Goal: Navigation & Orientation: Find specific page/section

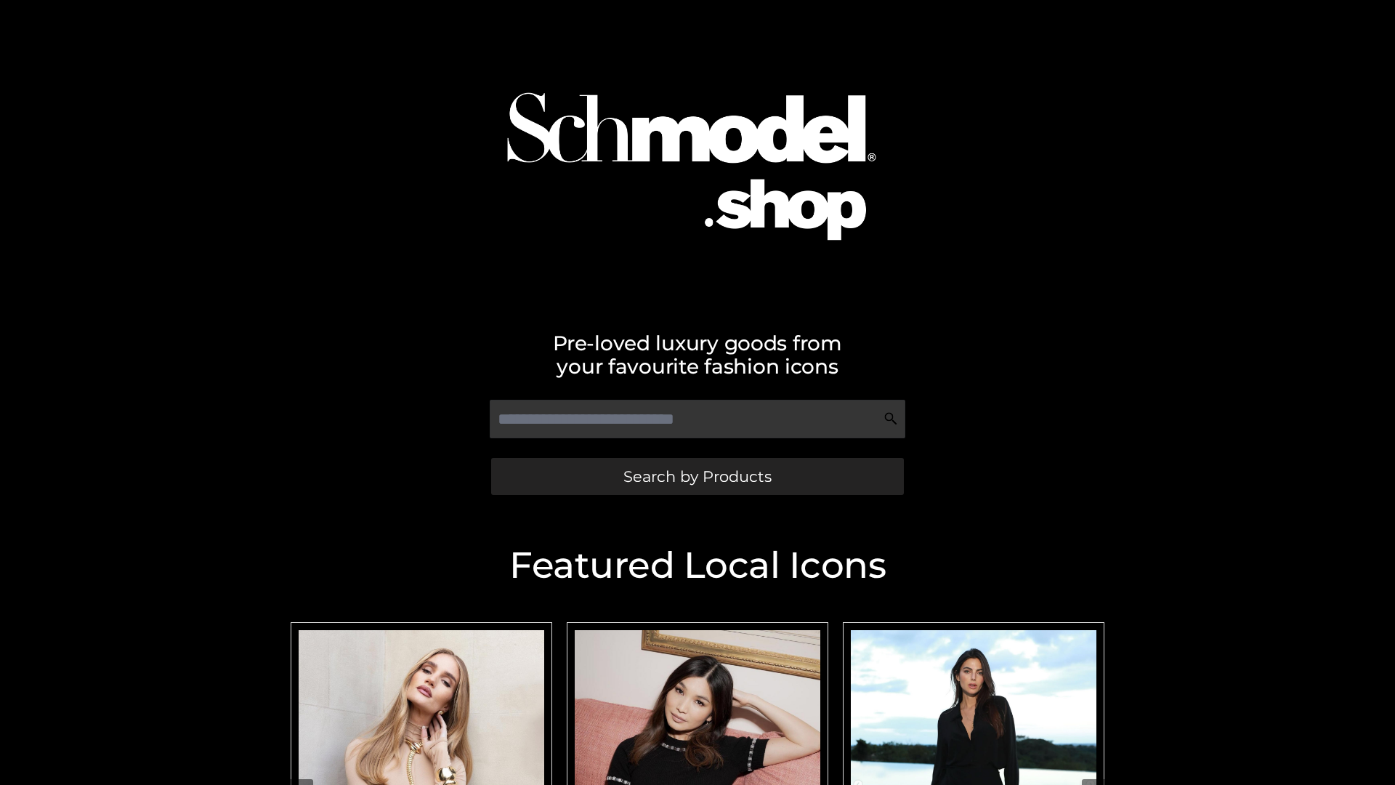
click at [697, 476] on span "Search by Products" at bounding box center [697, 476] width 148 height 15
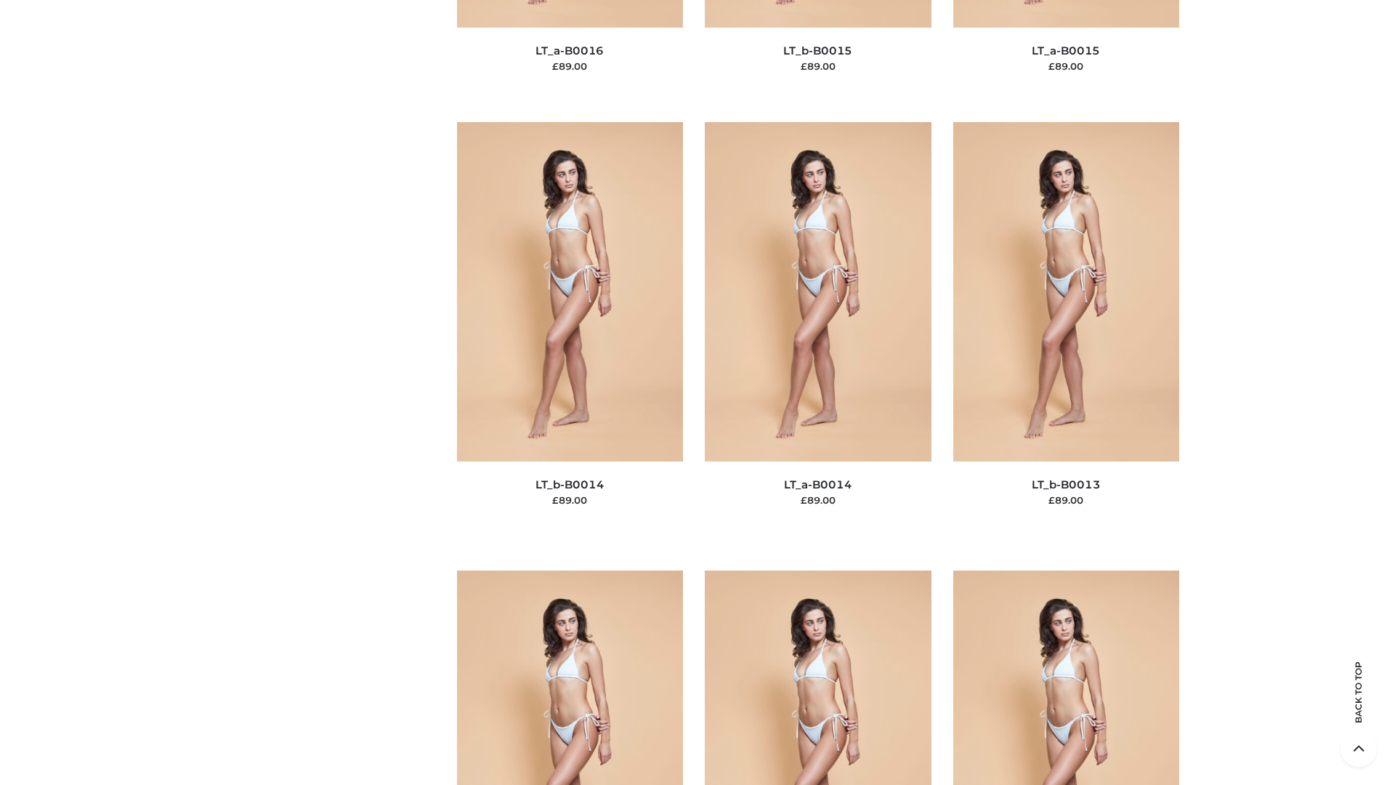
scroll to position [5167, 0]
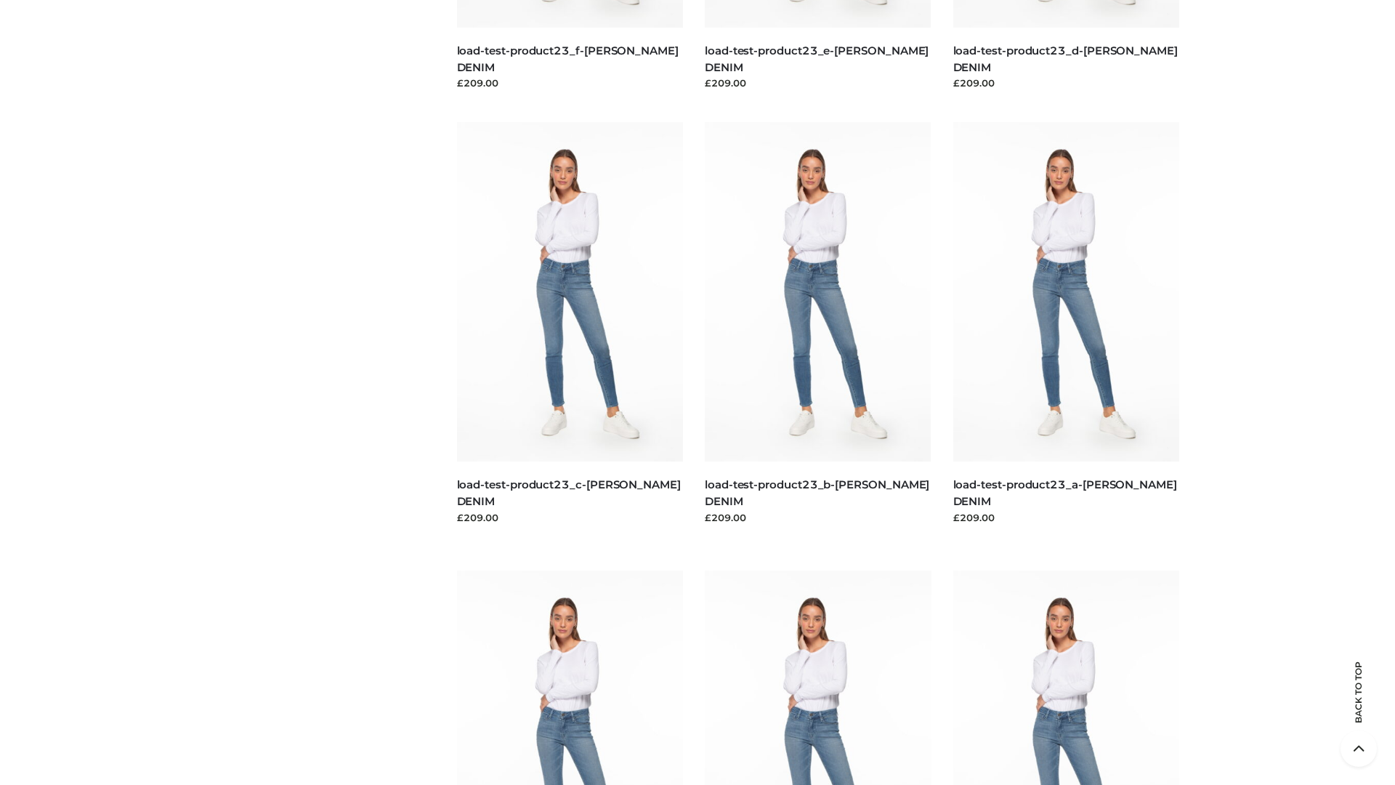
scroll to position [1274, 0]
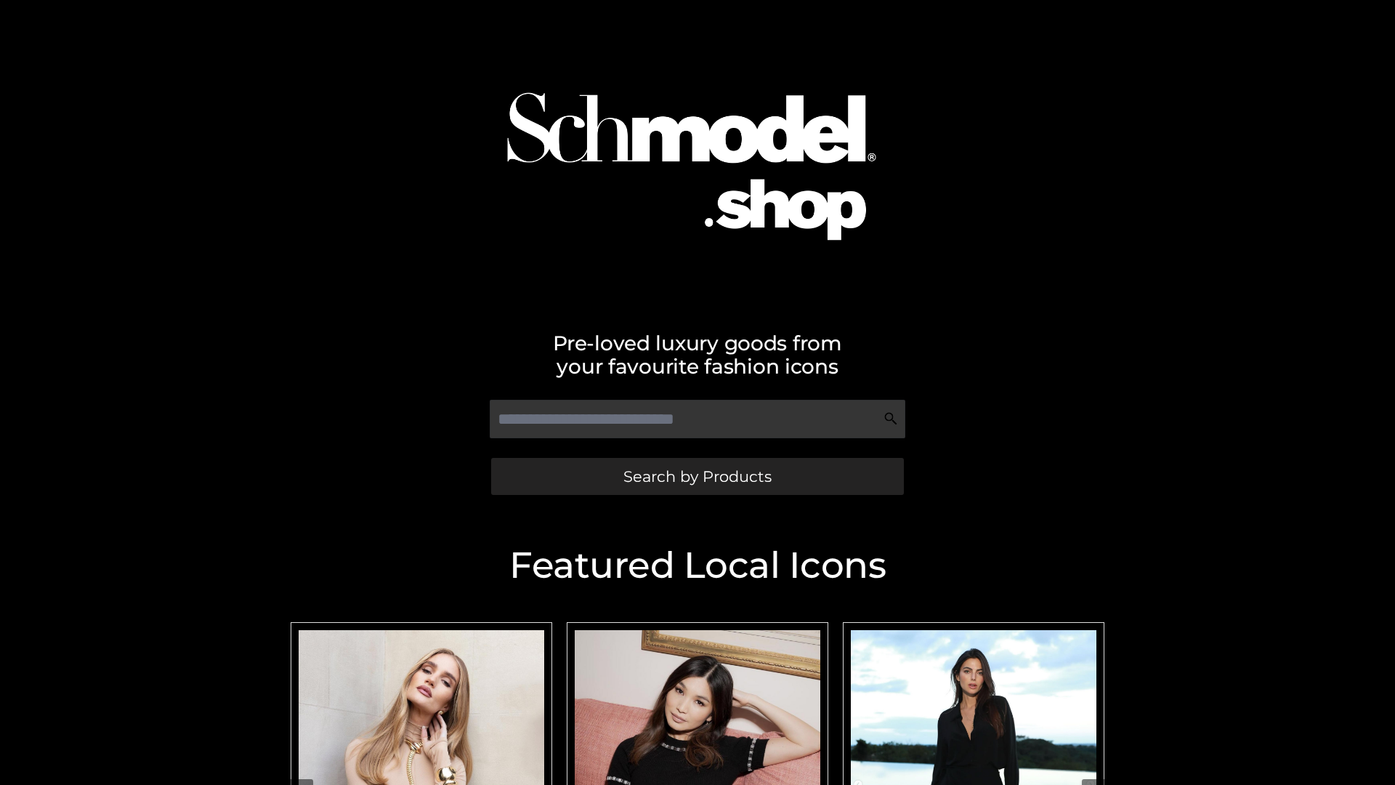
click at [697, 476] on span "Search by Products" at bounding box center [697, 476] width 148 height 15
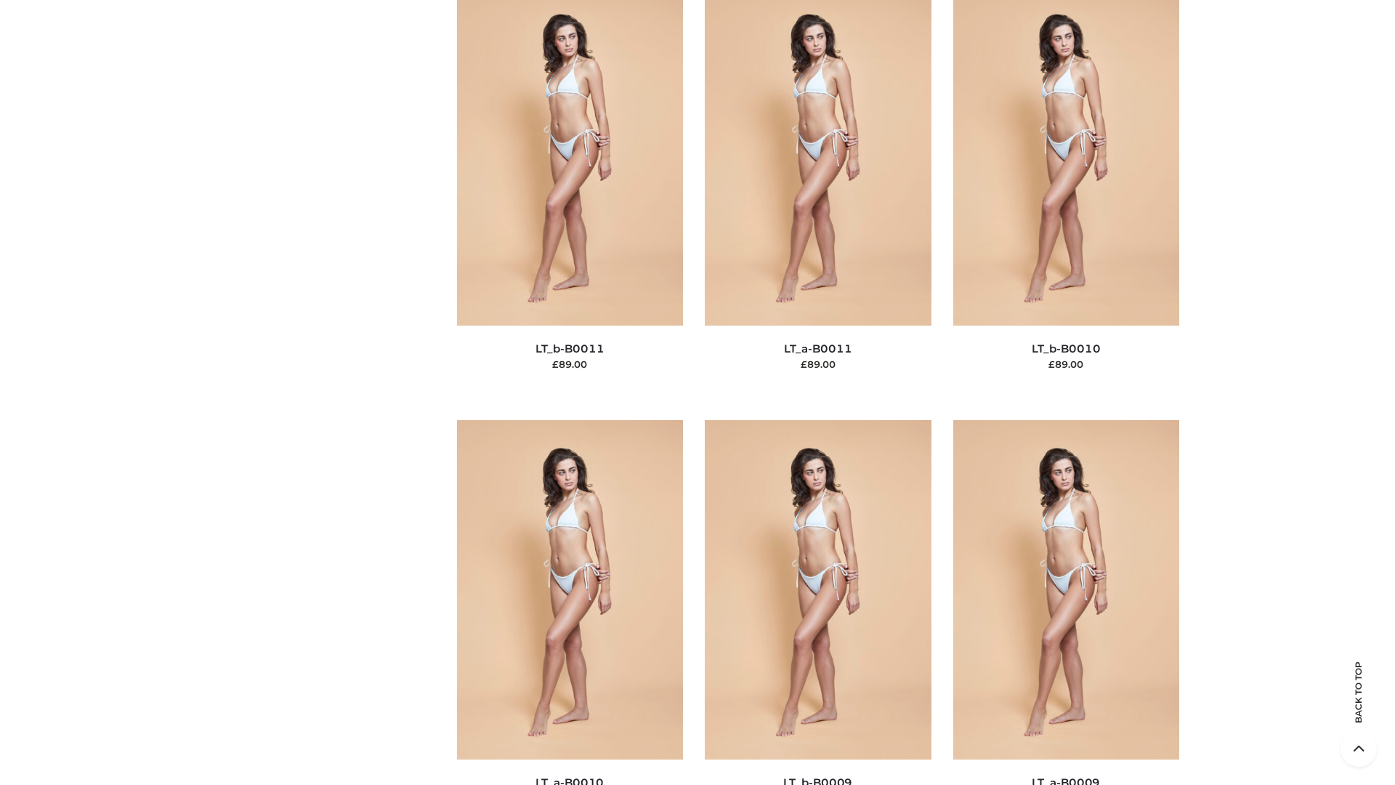
scroll to position [6525, 0]
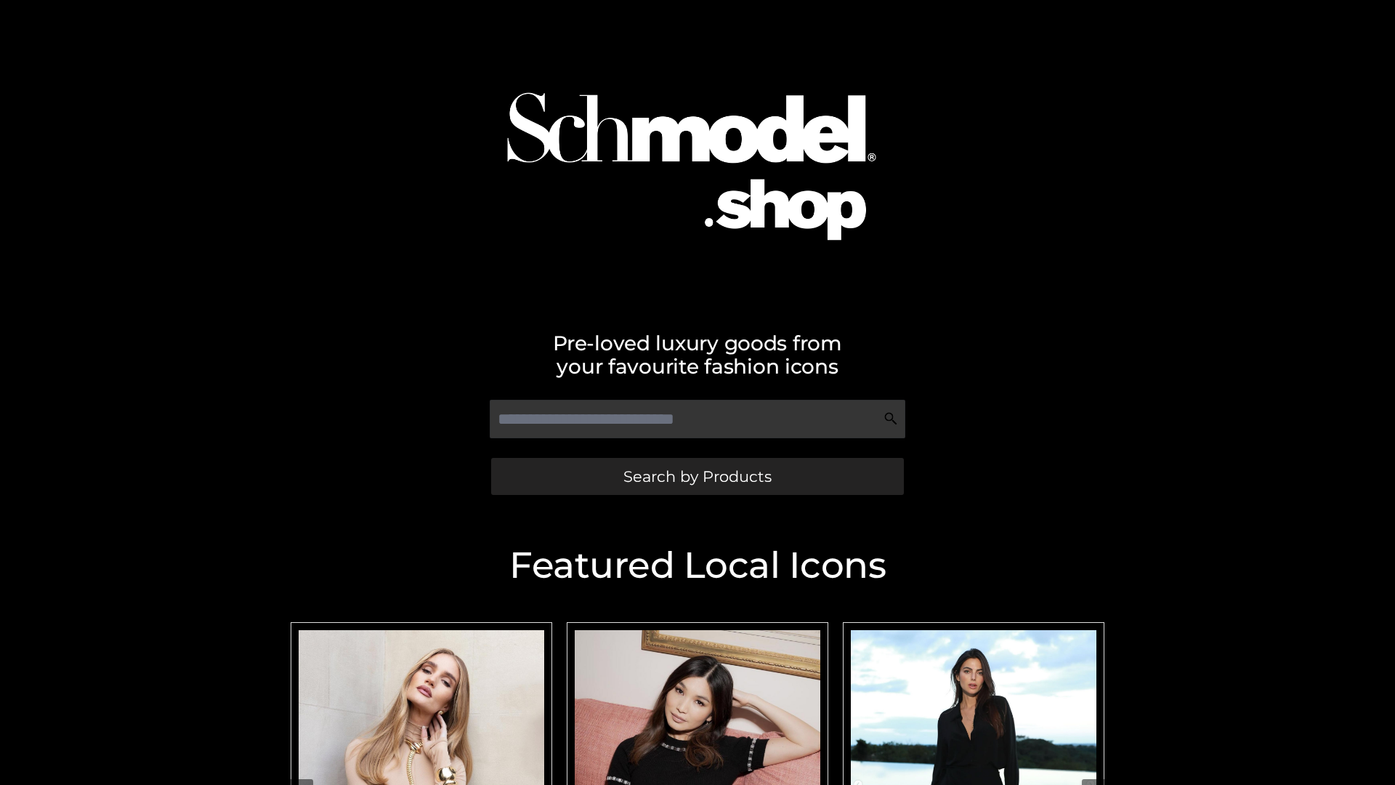
click at [697, 476] on span "Search by Products" at bounding box center [697, 476] width 148 height 15
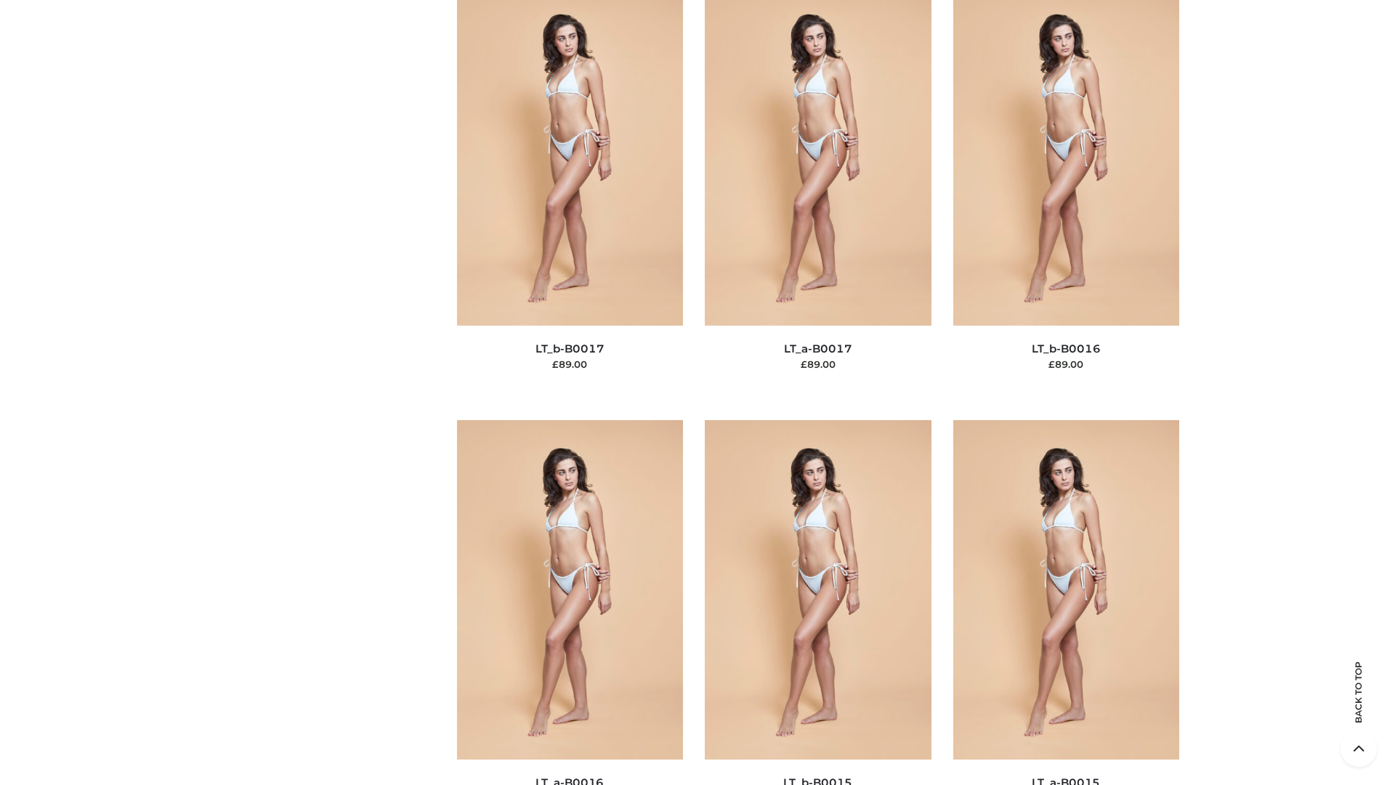
scroll to position [4775, 0]
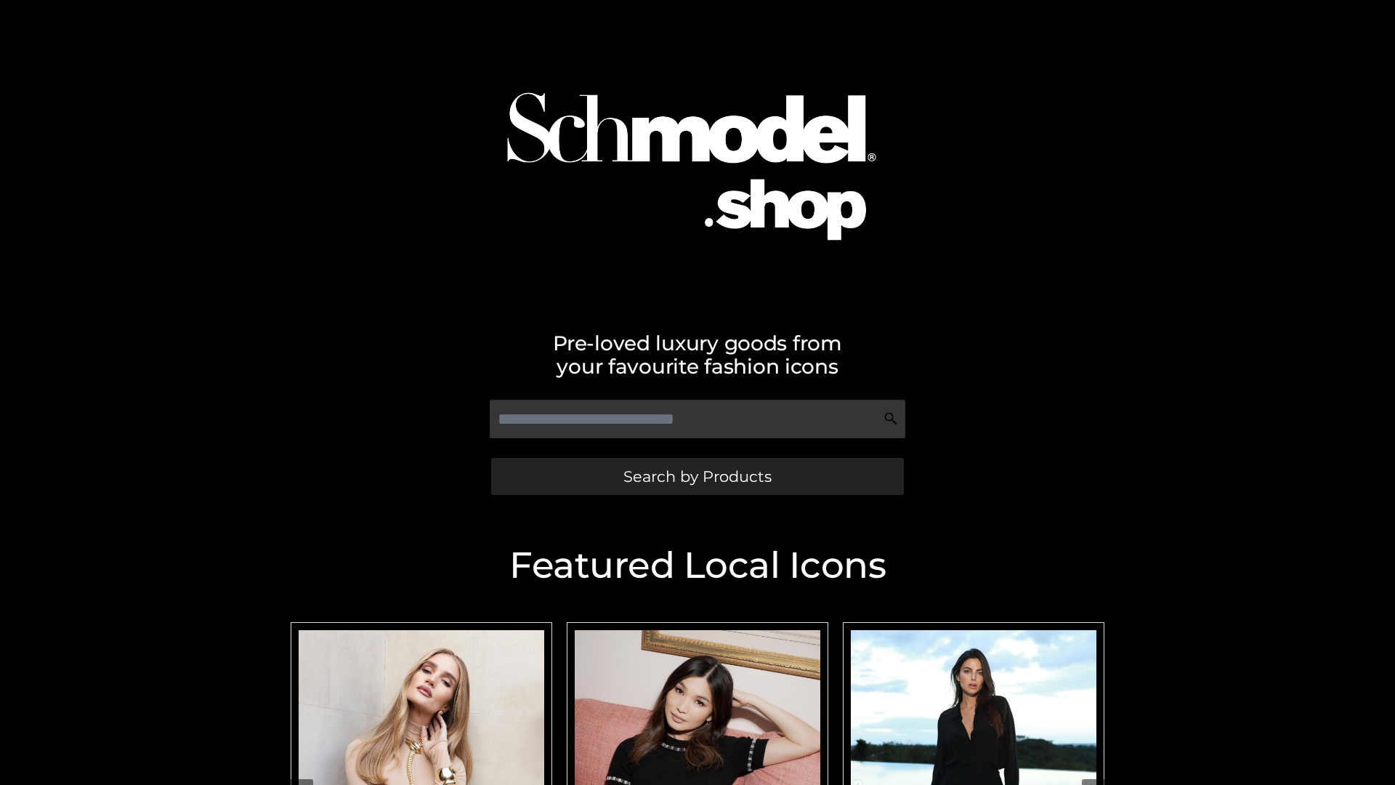
click at [697, 476] on span "Search by Products" at bounding box center [697, 476] width 148 height 15
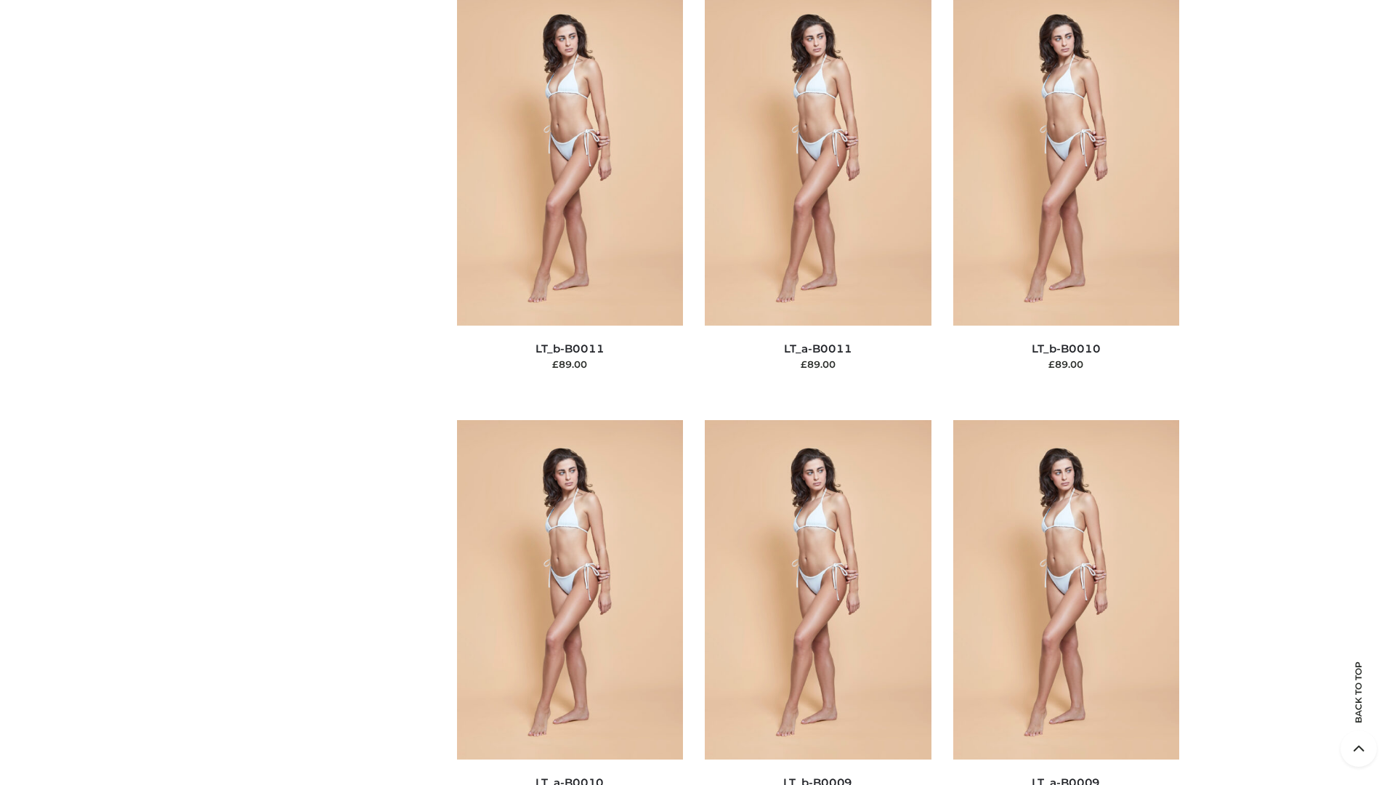
scroll to position [6525, 0]
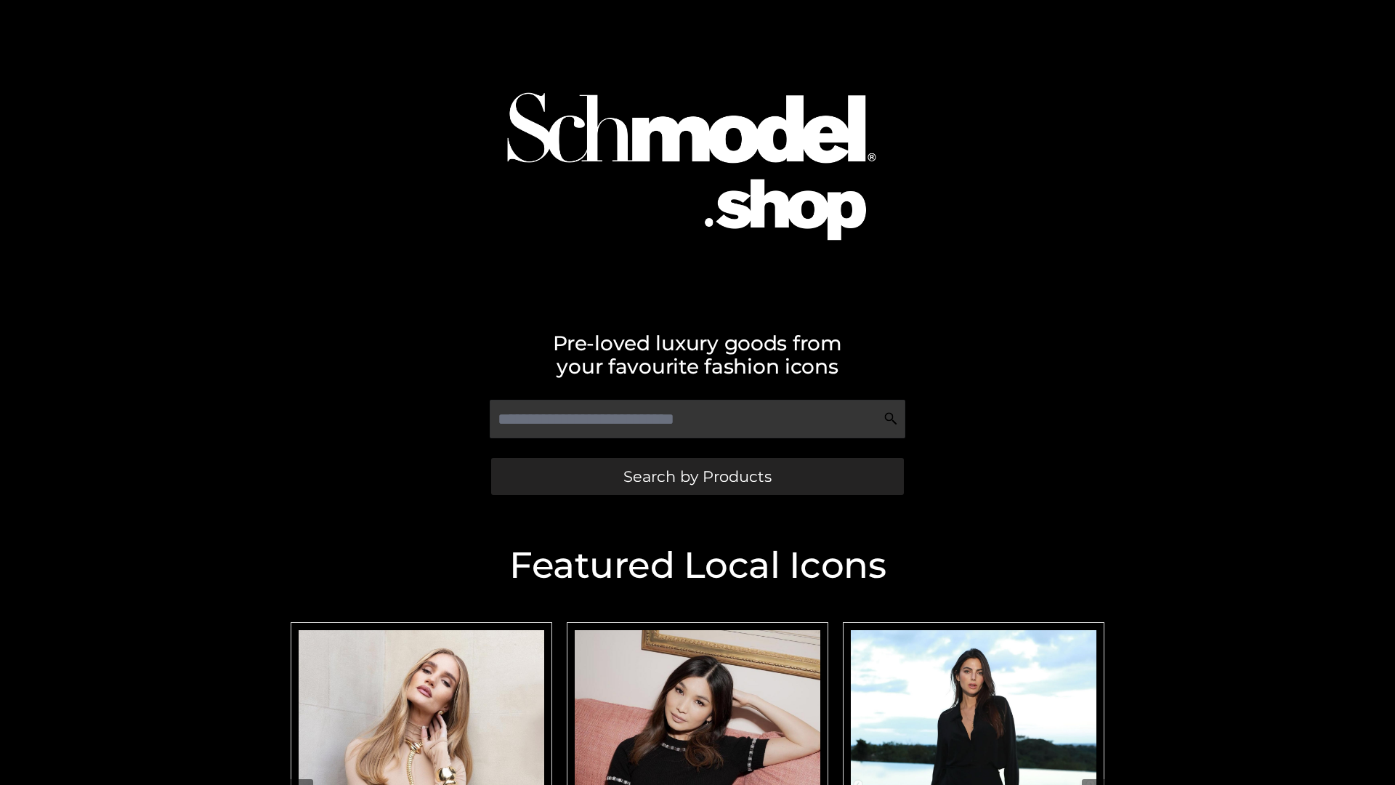
click at [697, 476] on span "Search by Products" at bounding box center [697, 476] width 148 height 15
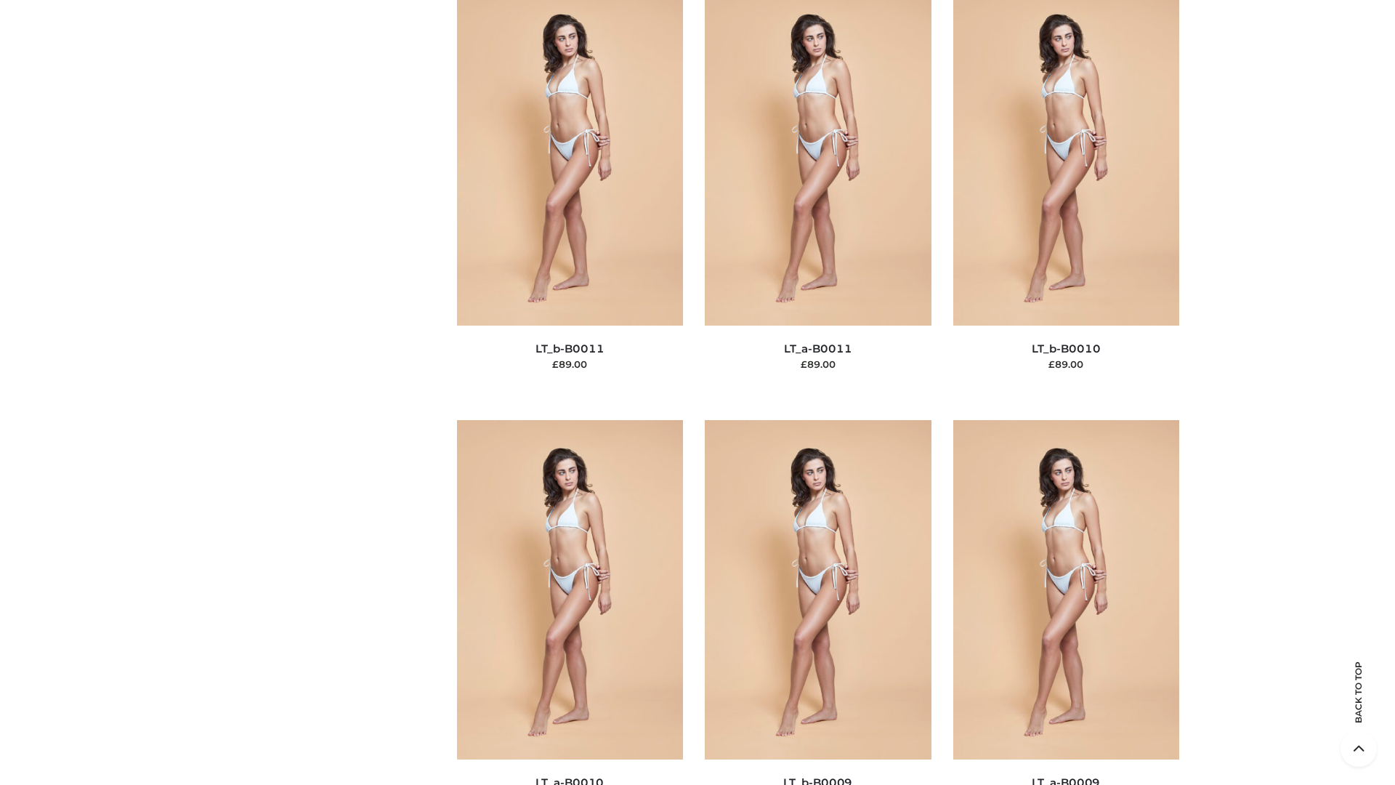
scroll to position [6525, 0]
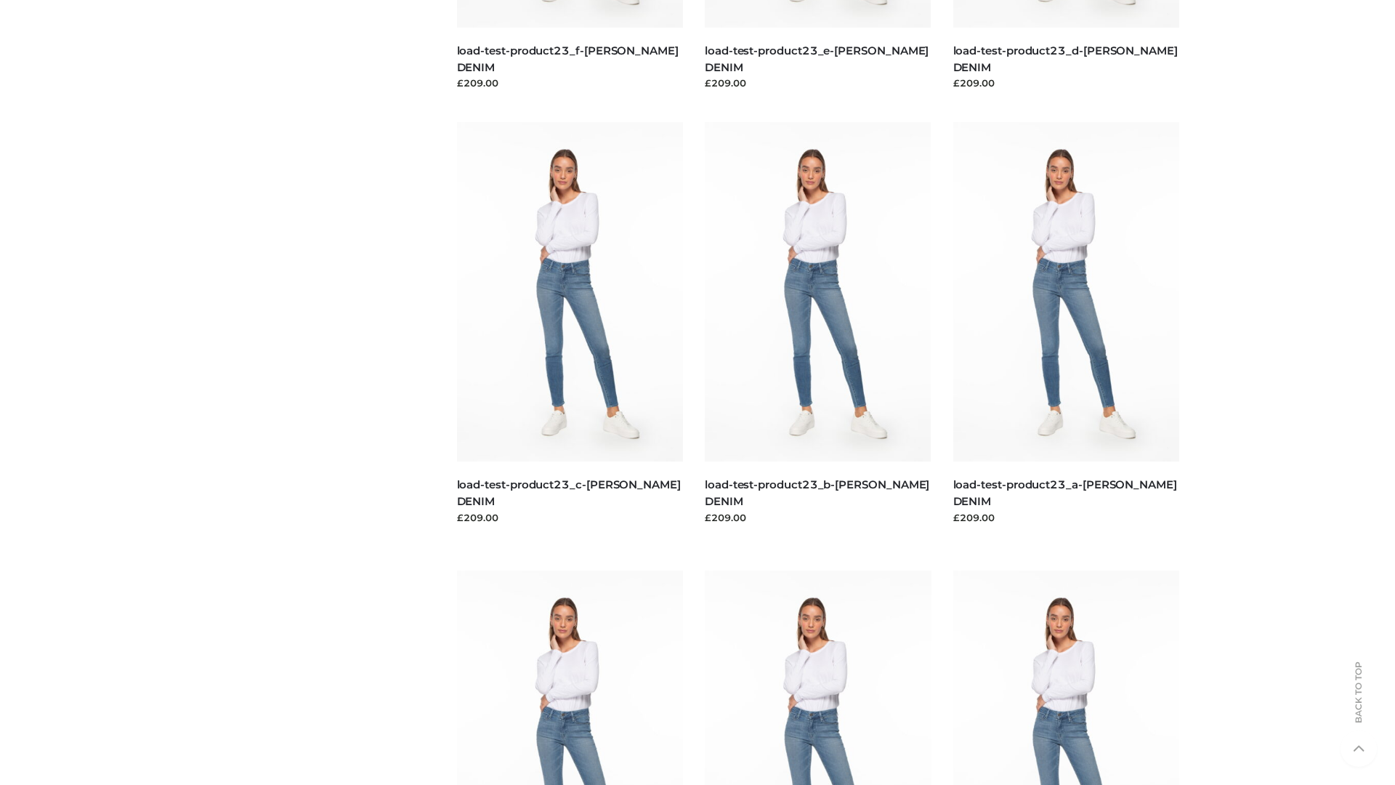
scroll to position [1274, 0]
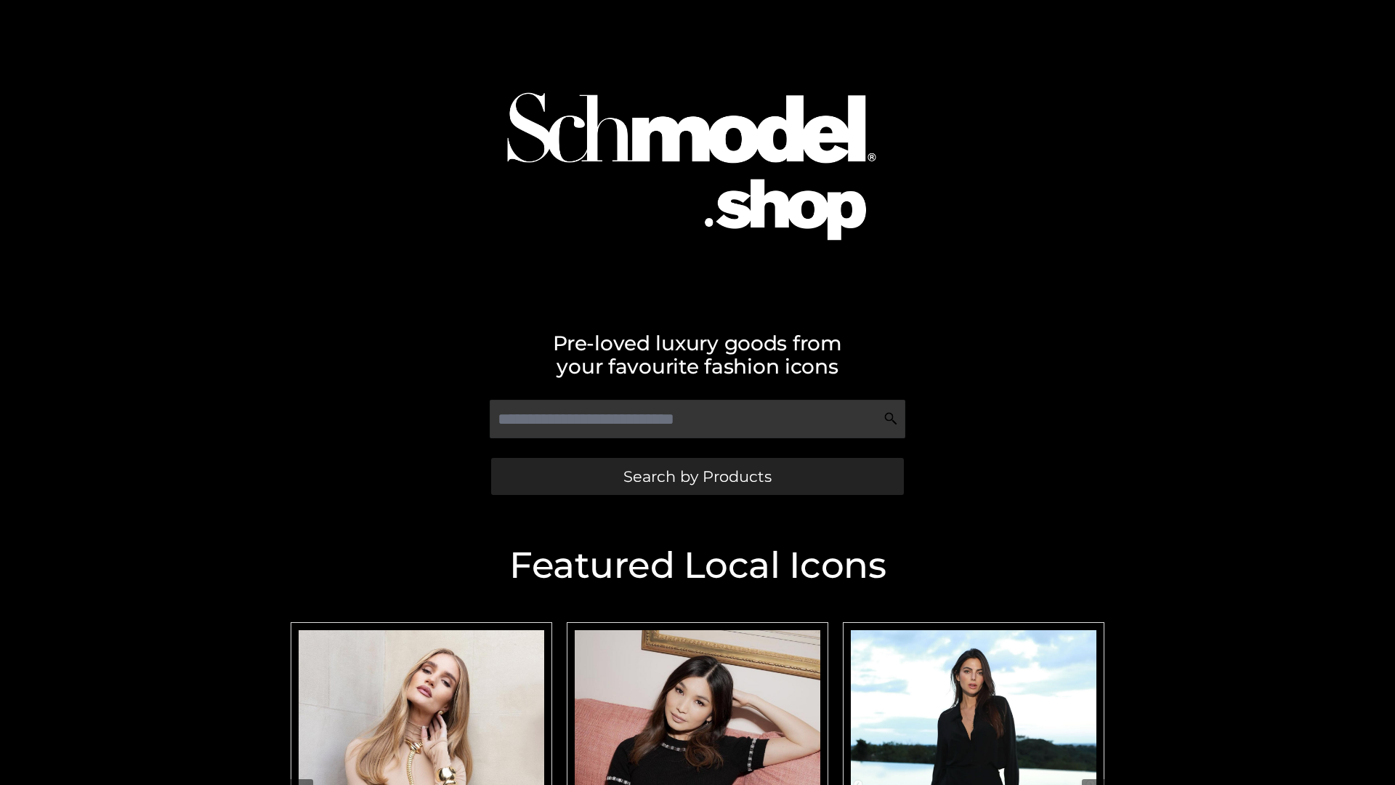
click at [697, 476] on span "Search by Products" at bounding box center [697, 476] width 148 height 15
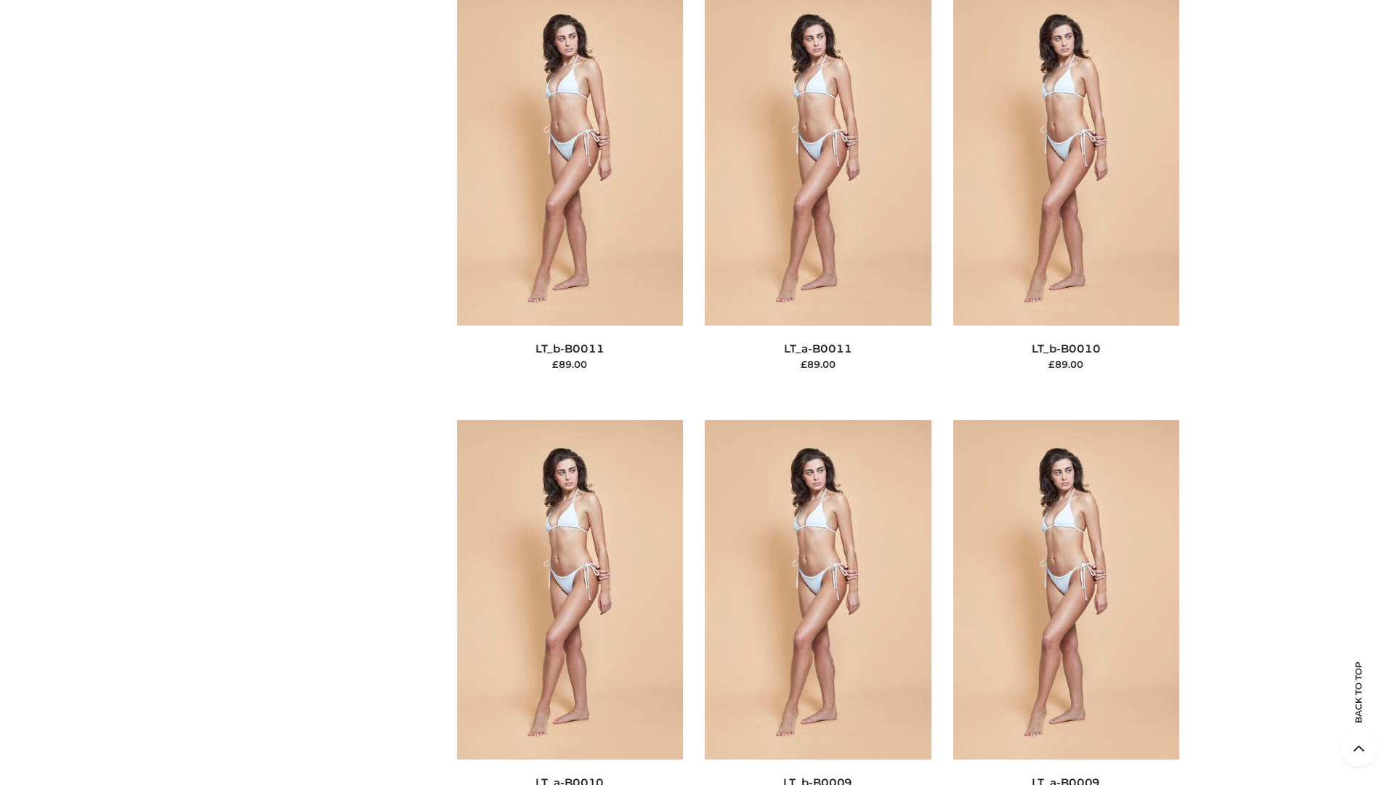
scroll to position [6525, 0]
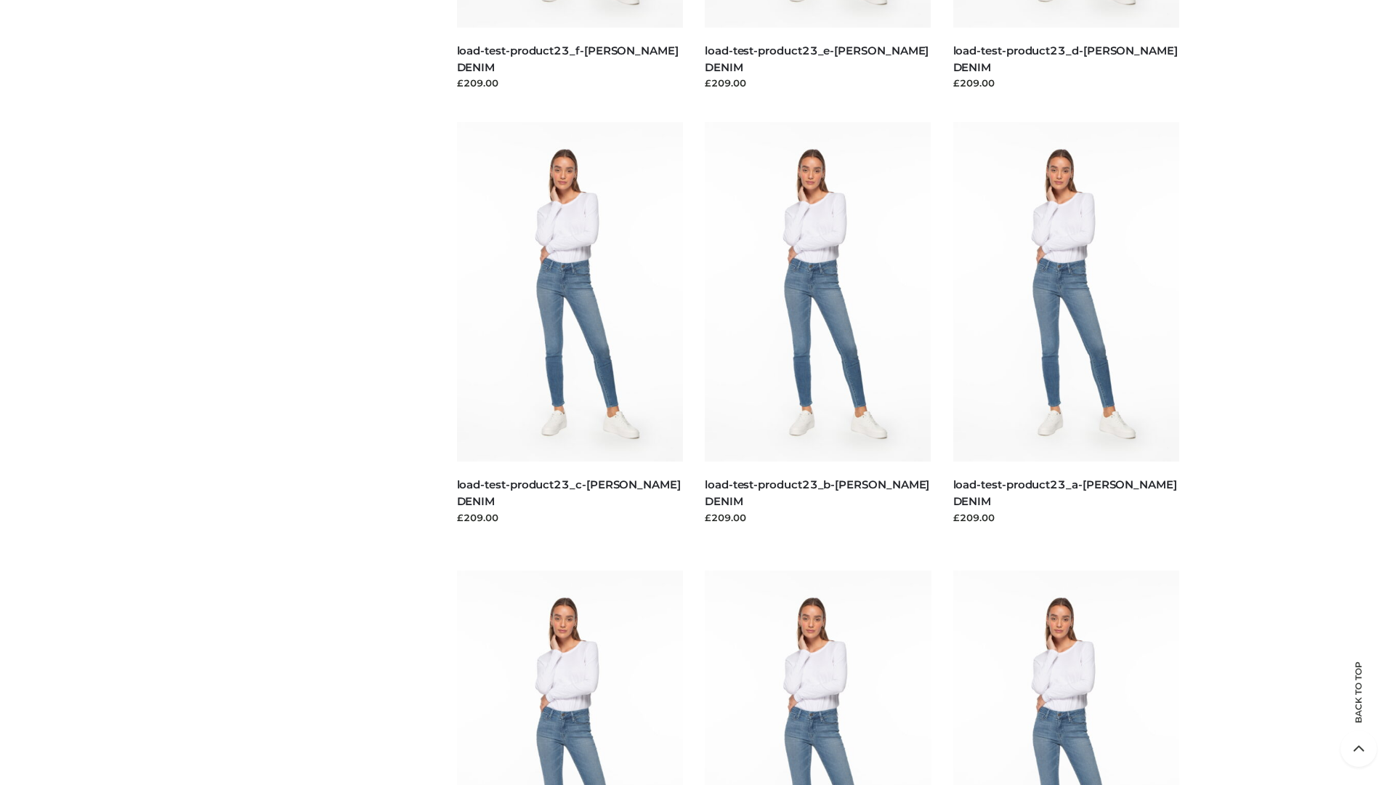
scroll to position [1274, 0]
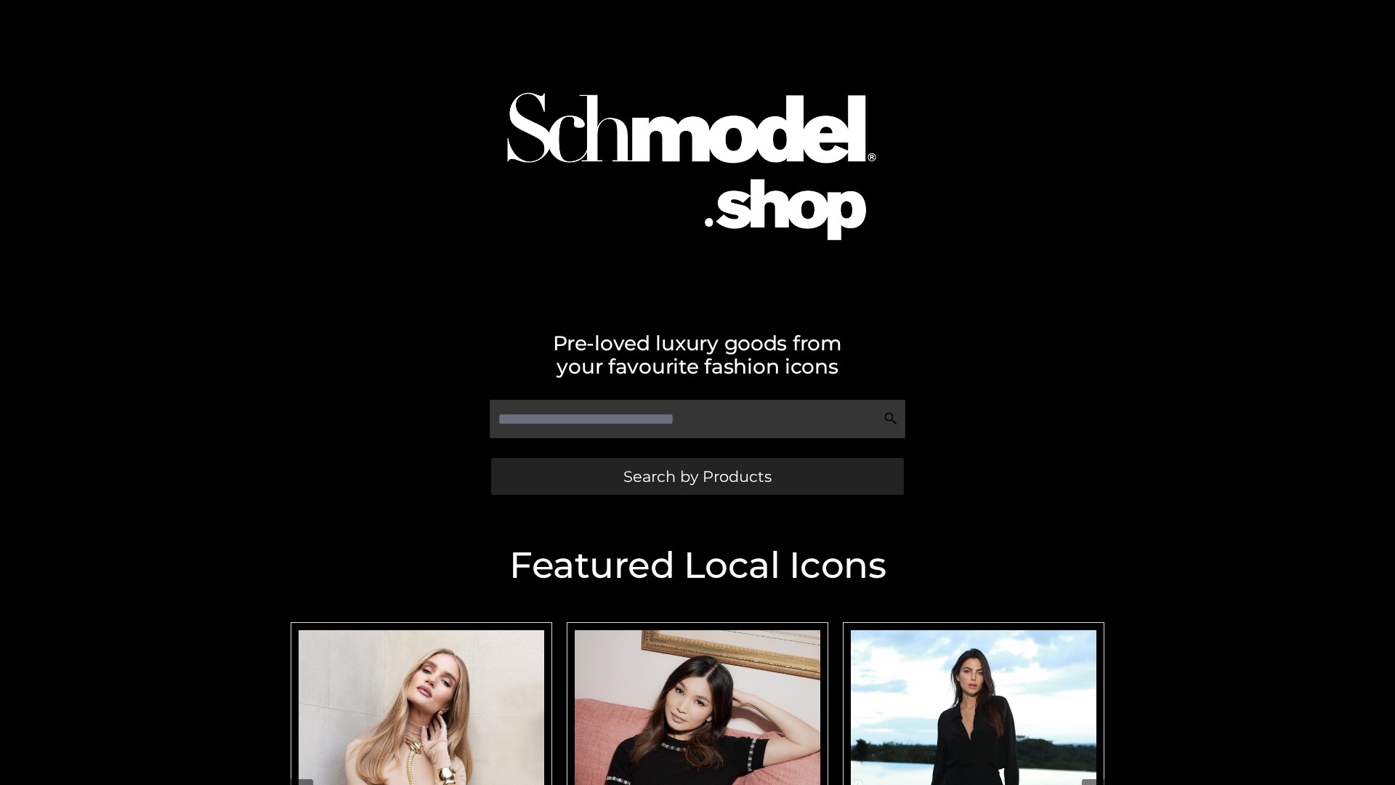
click at [697, 476] on span "Search by Products" at bounding box center [697, 476] width 148 height 15
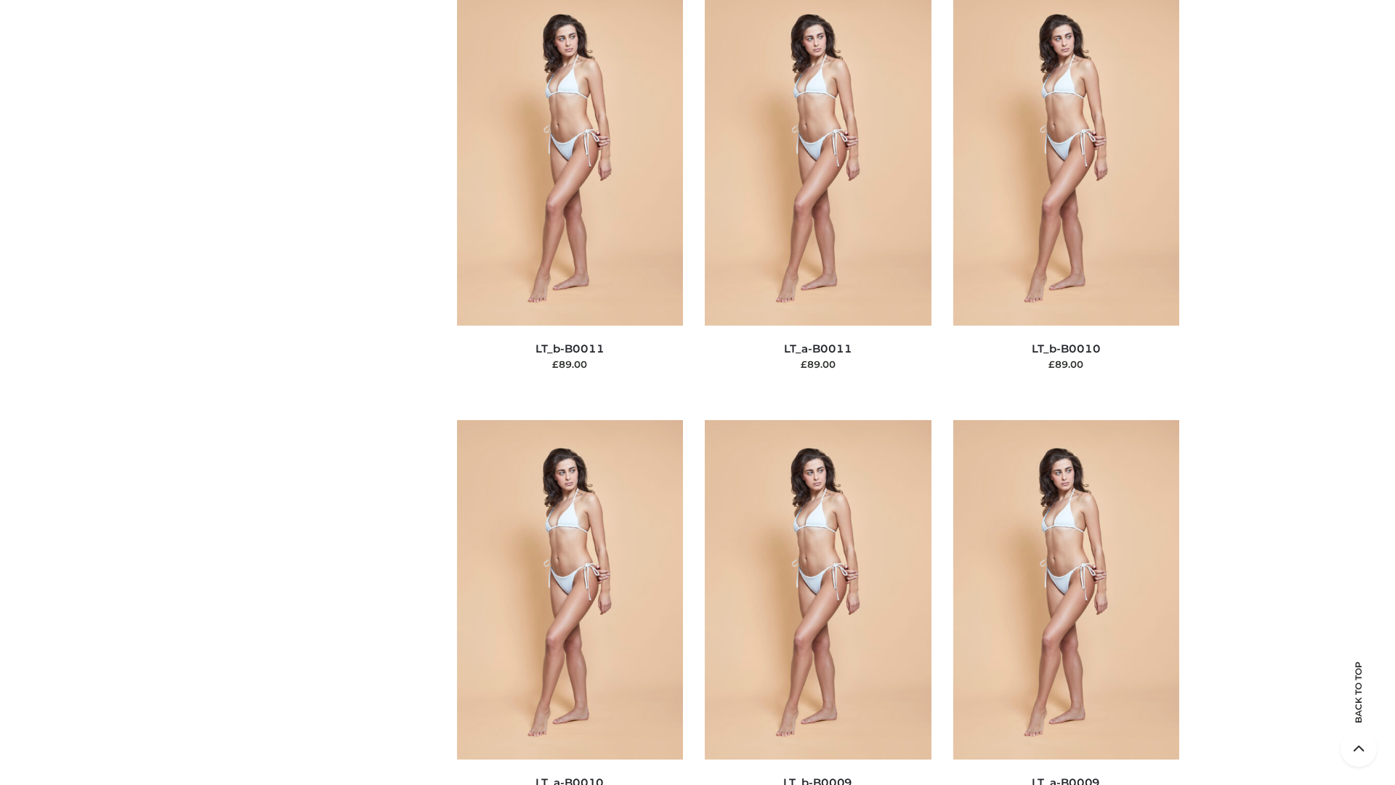
scroll to position [6525, 0]
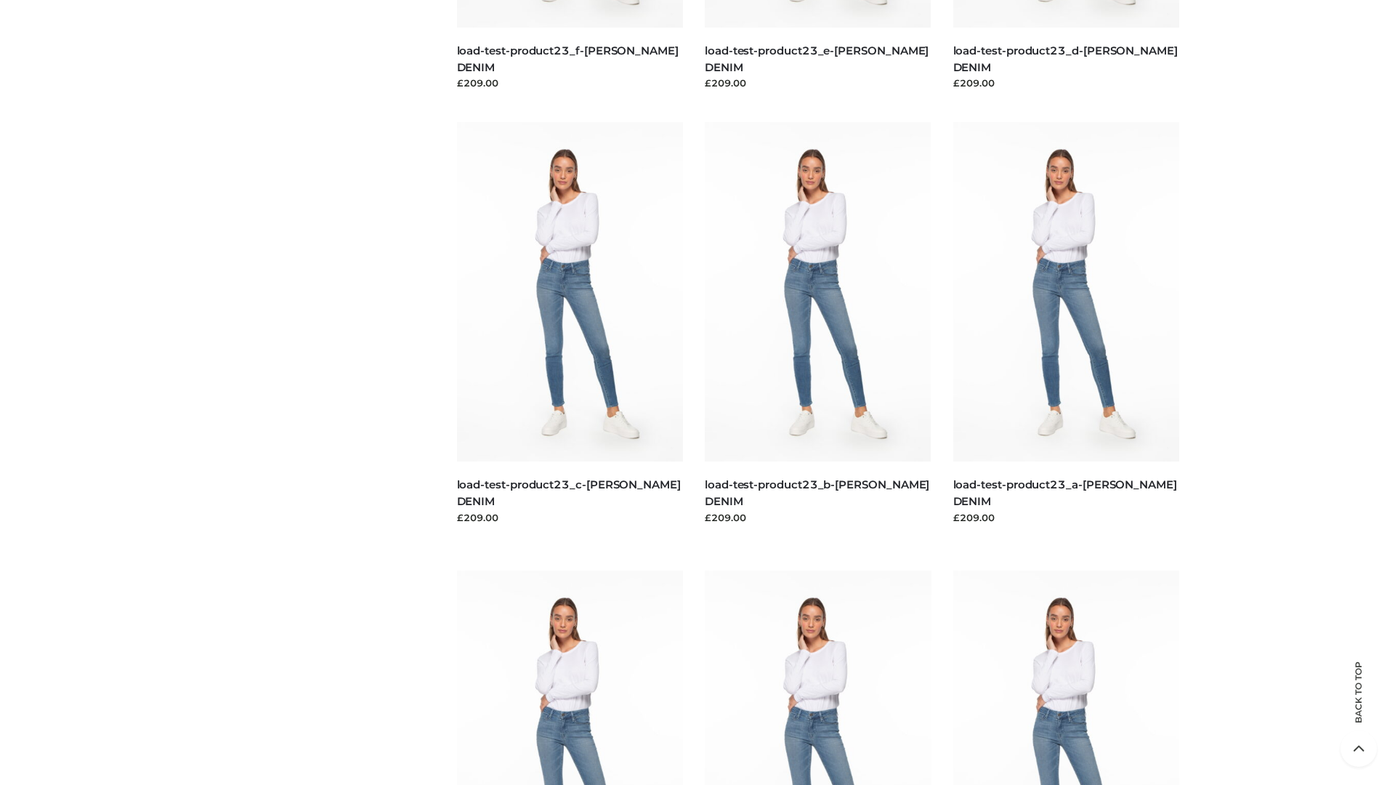
scroll to position [1274, 0]
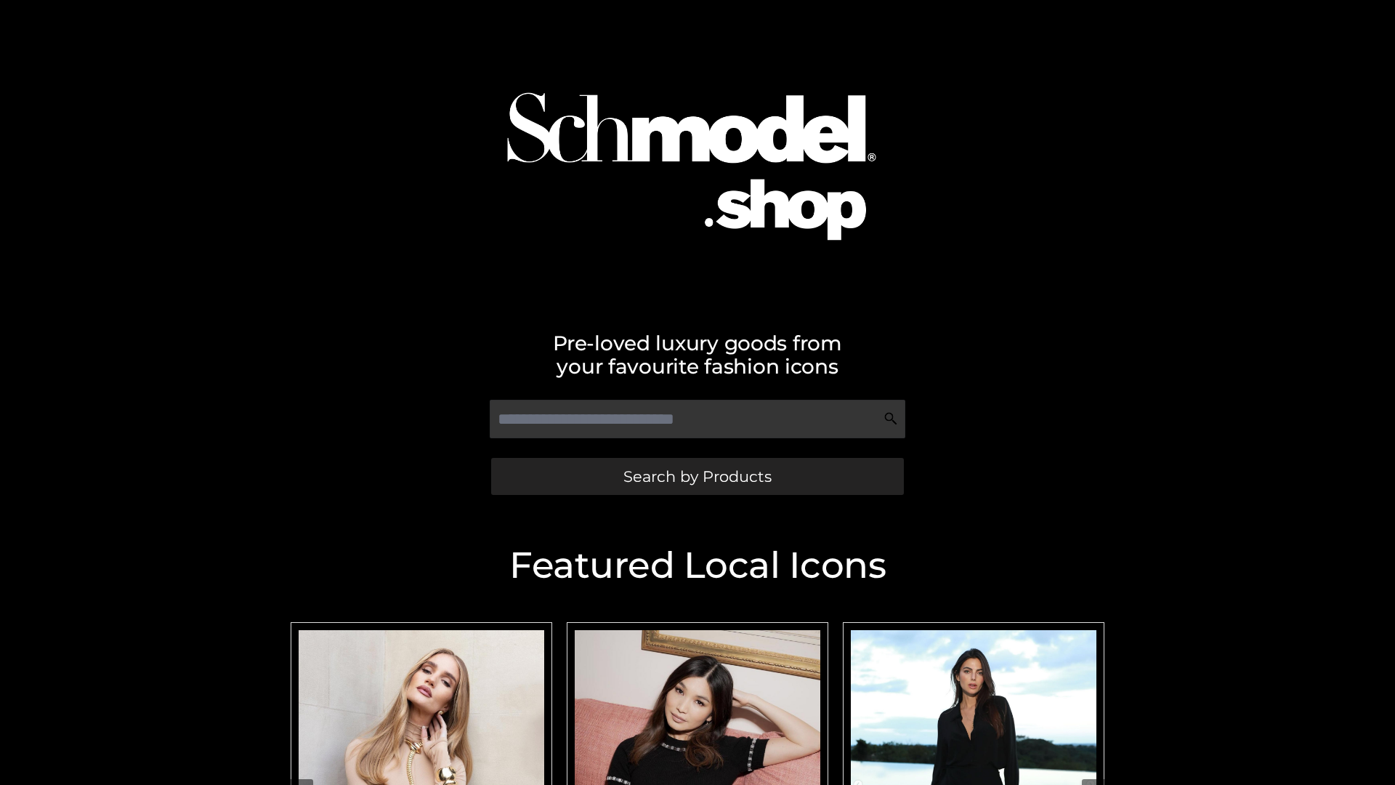
click at [697, 476] on span "Search by Products" at bounding box center [697, 476] width 148 height 15
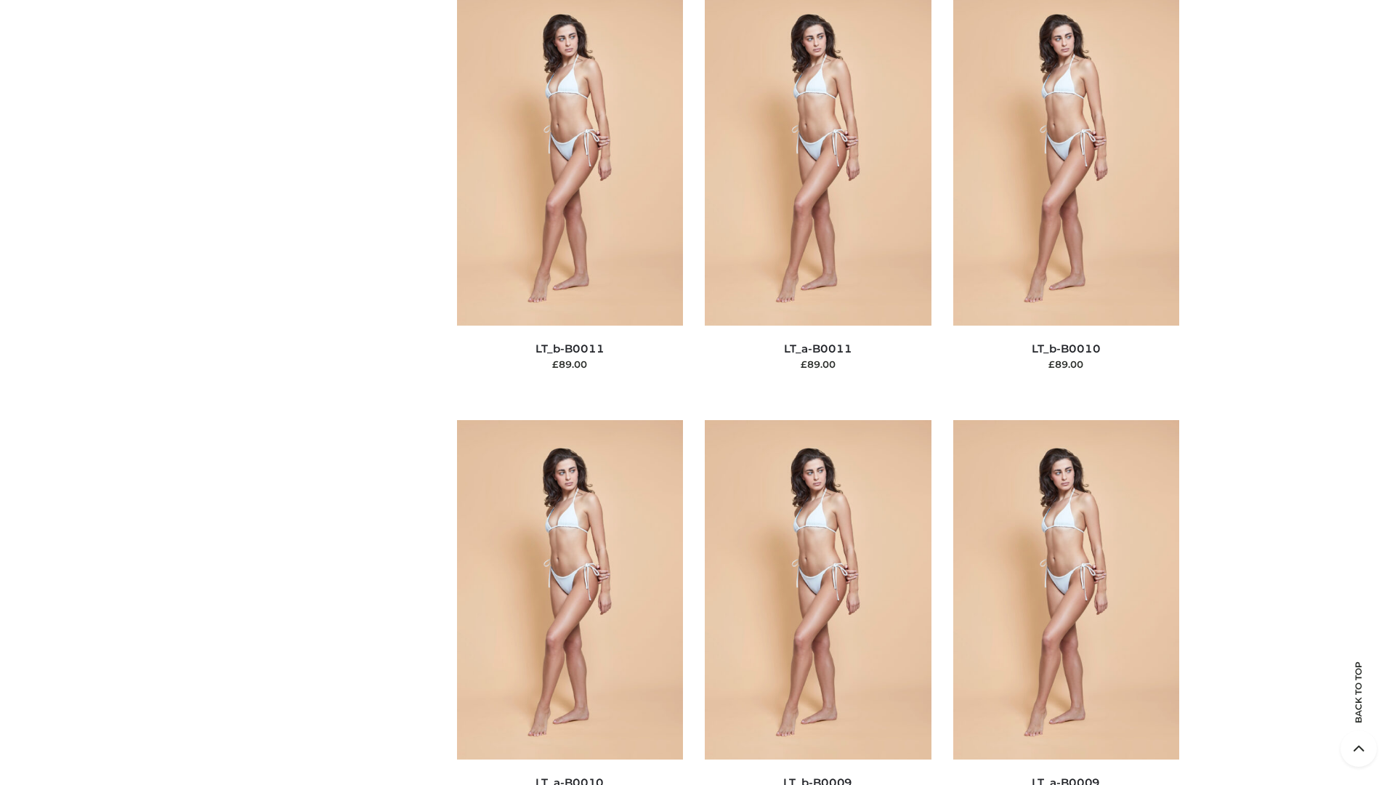
scroll to position [6525, 0]
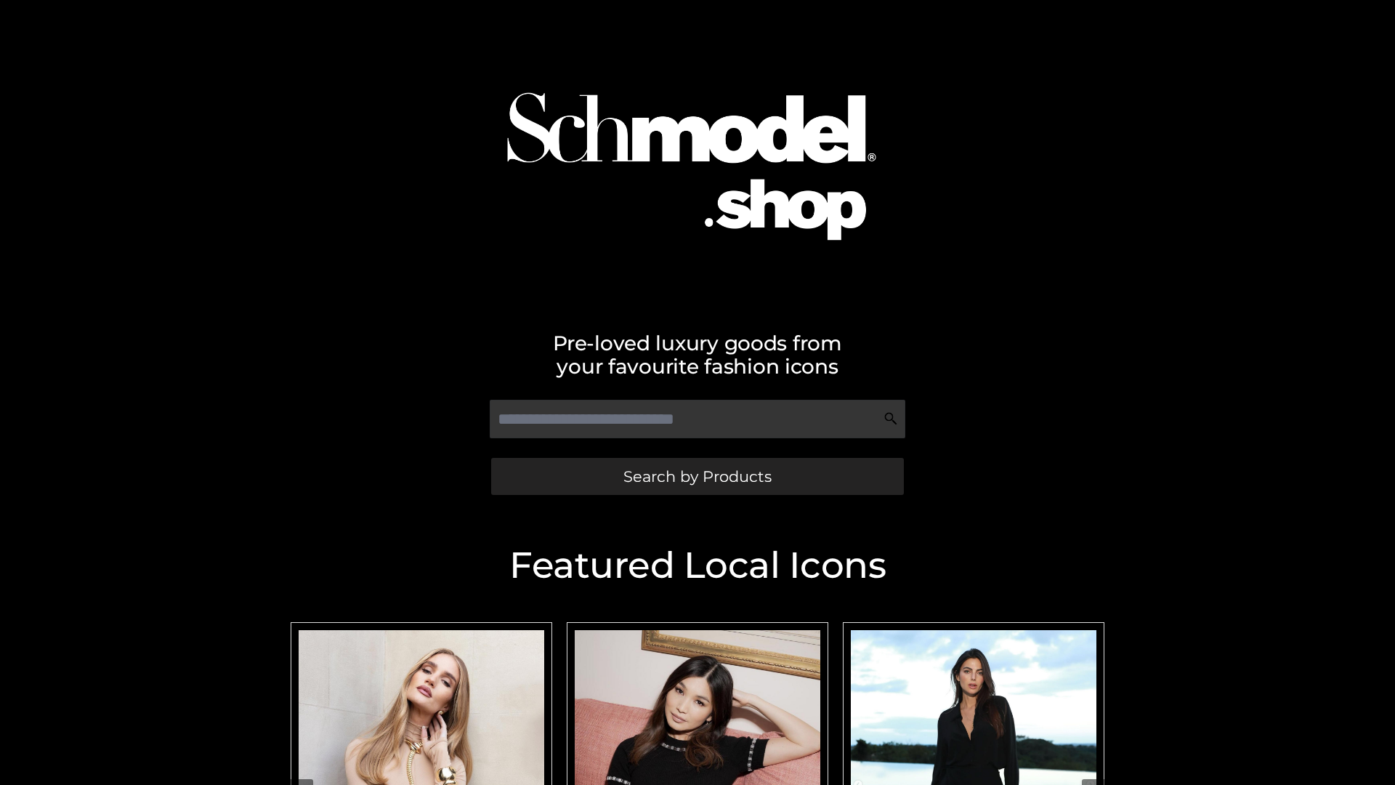
click at [697, 476] on span "Search by Products" at bounding box center [697, 476] width 148 height 15
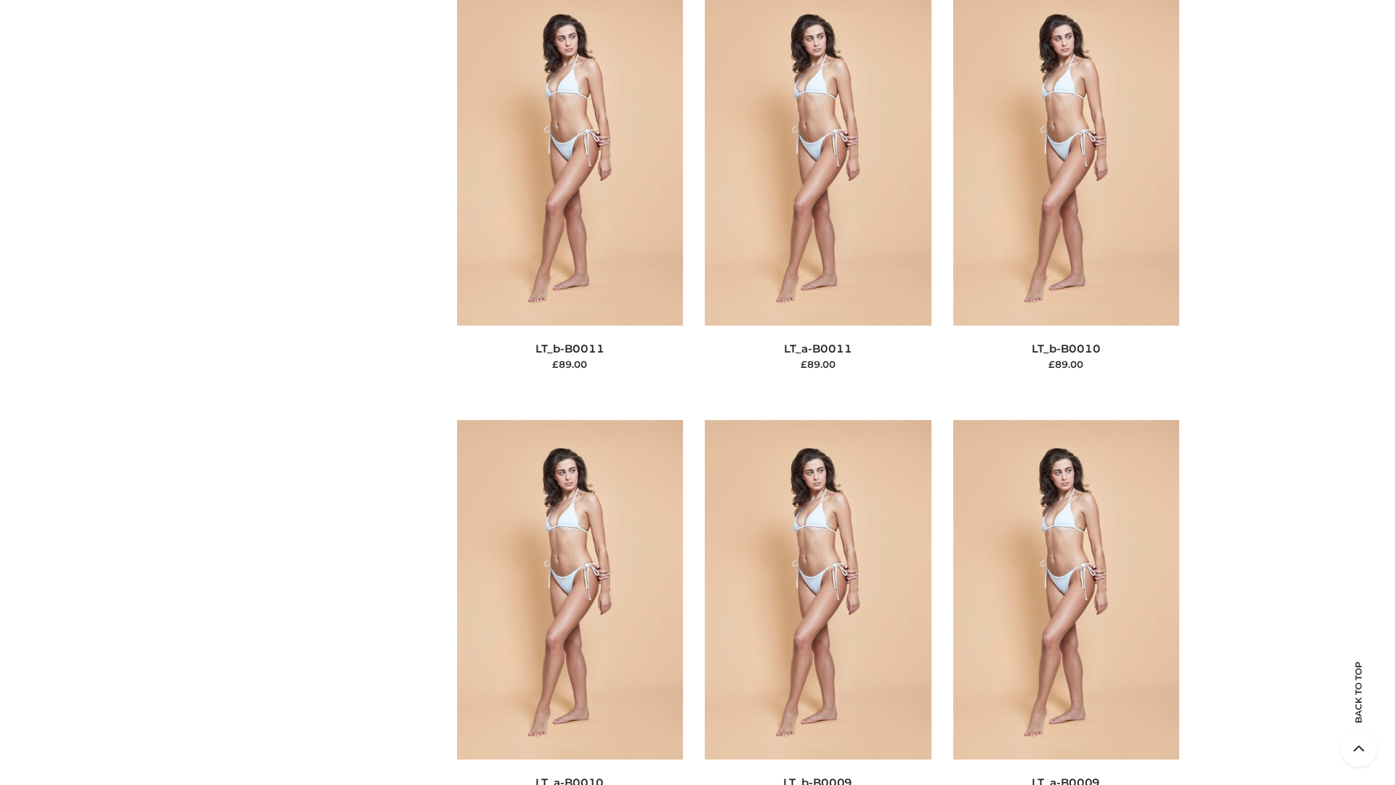
scroll to position [6525, 0]
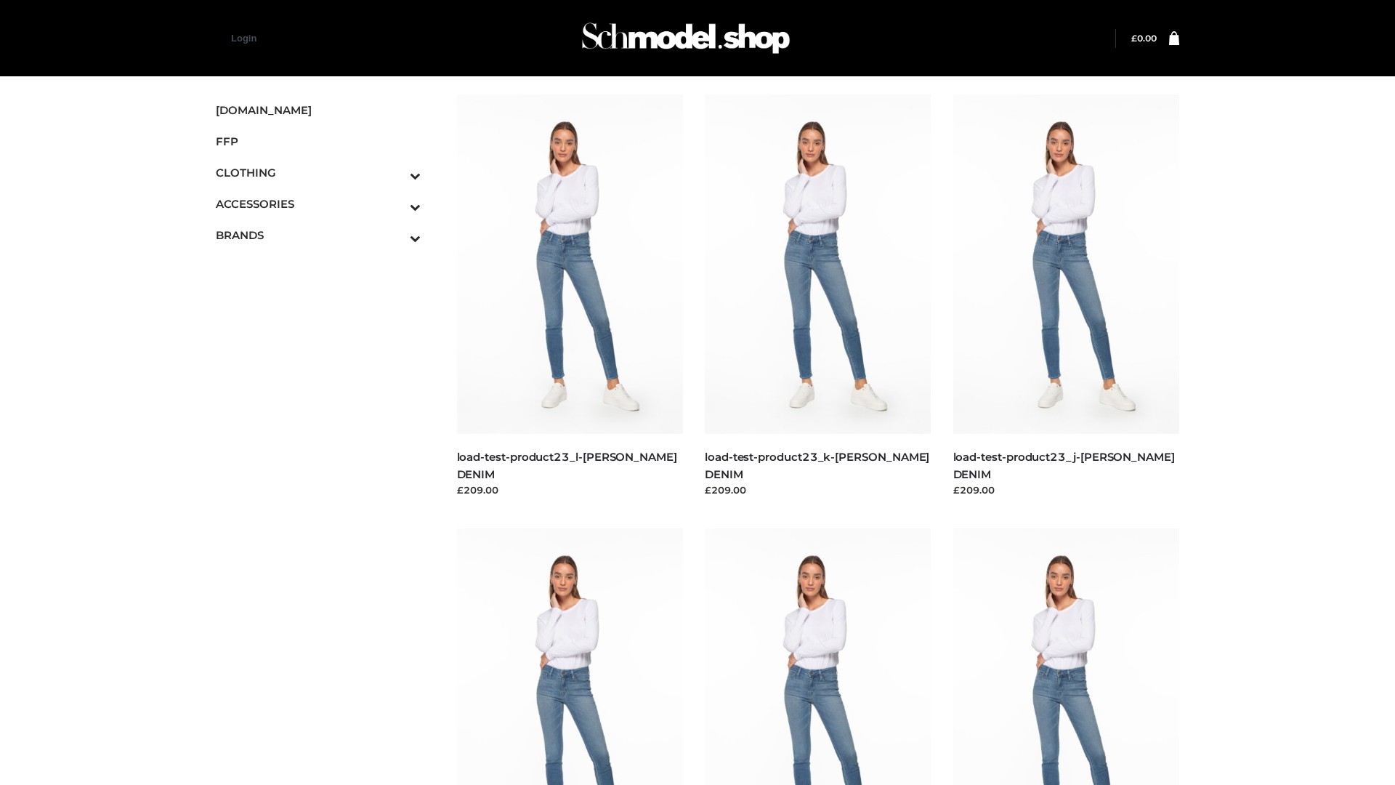
scroll to position [1274, 0]
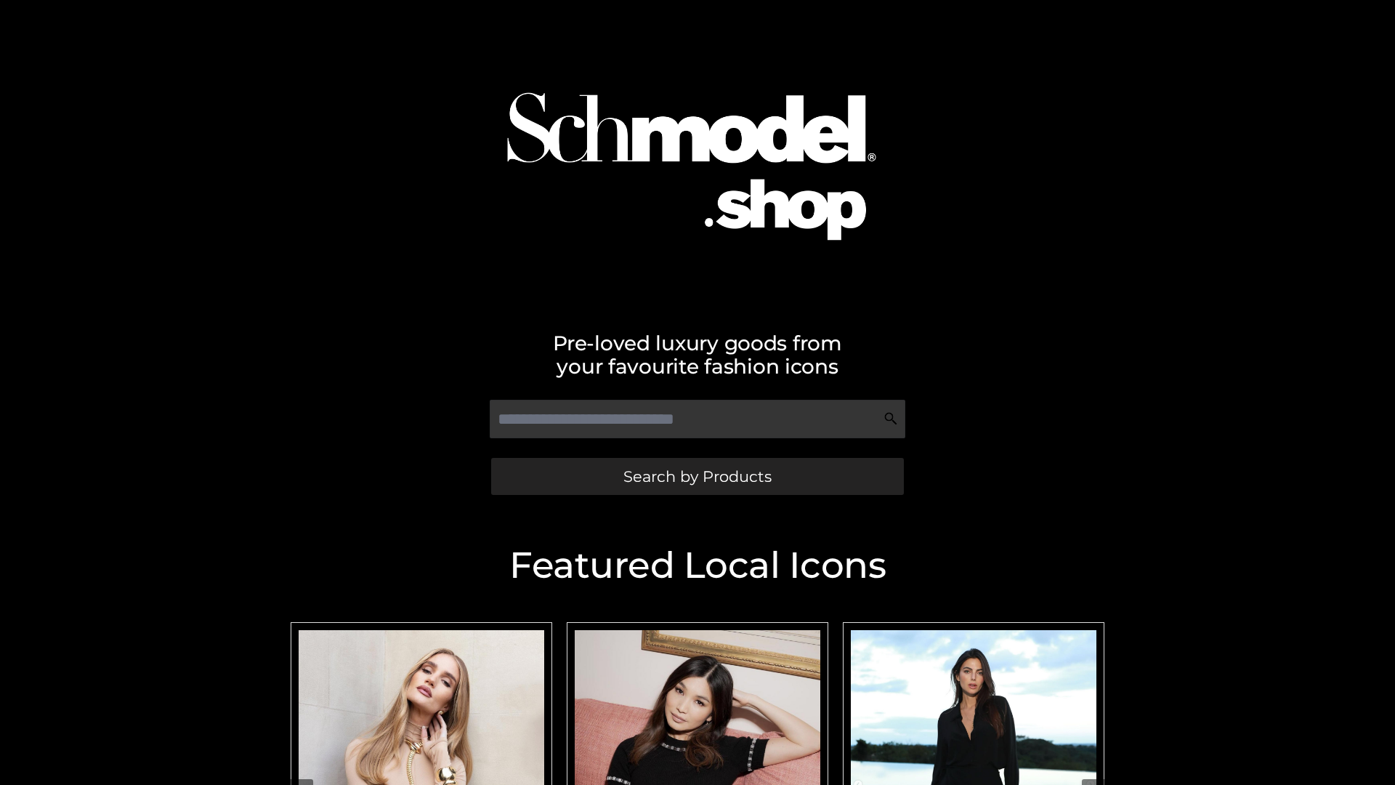
click at [697, 476] on span "Search by Products" at bounding box center [697, 476] width 148 height 15
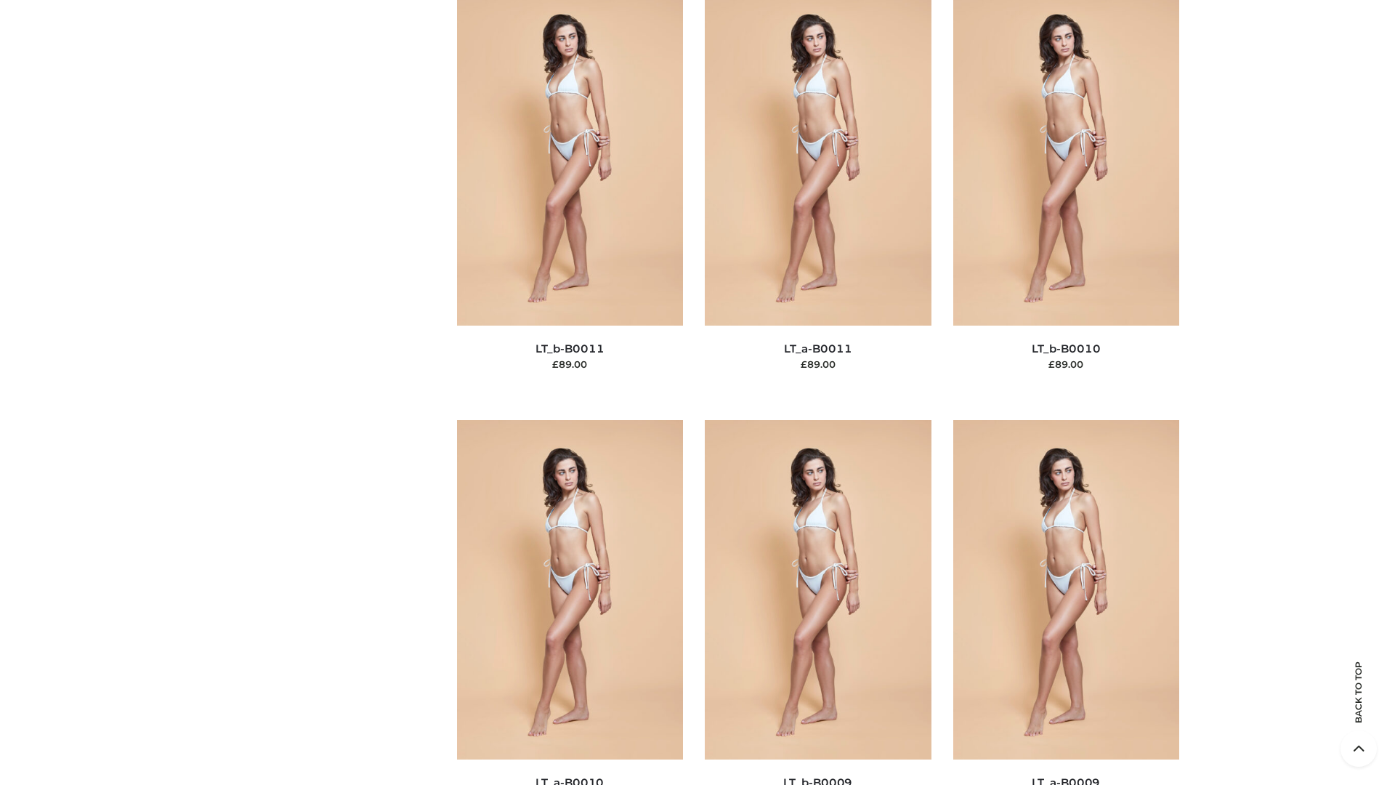
scroll to position [6525, 0]
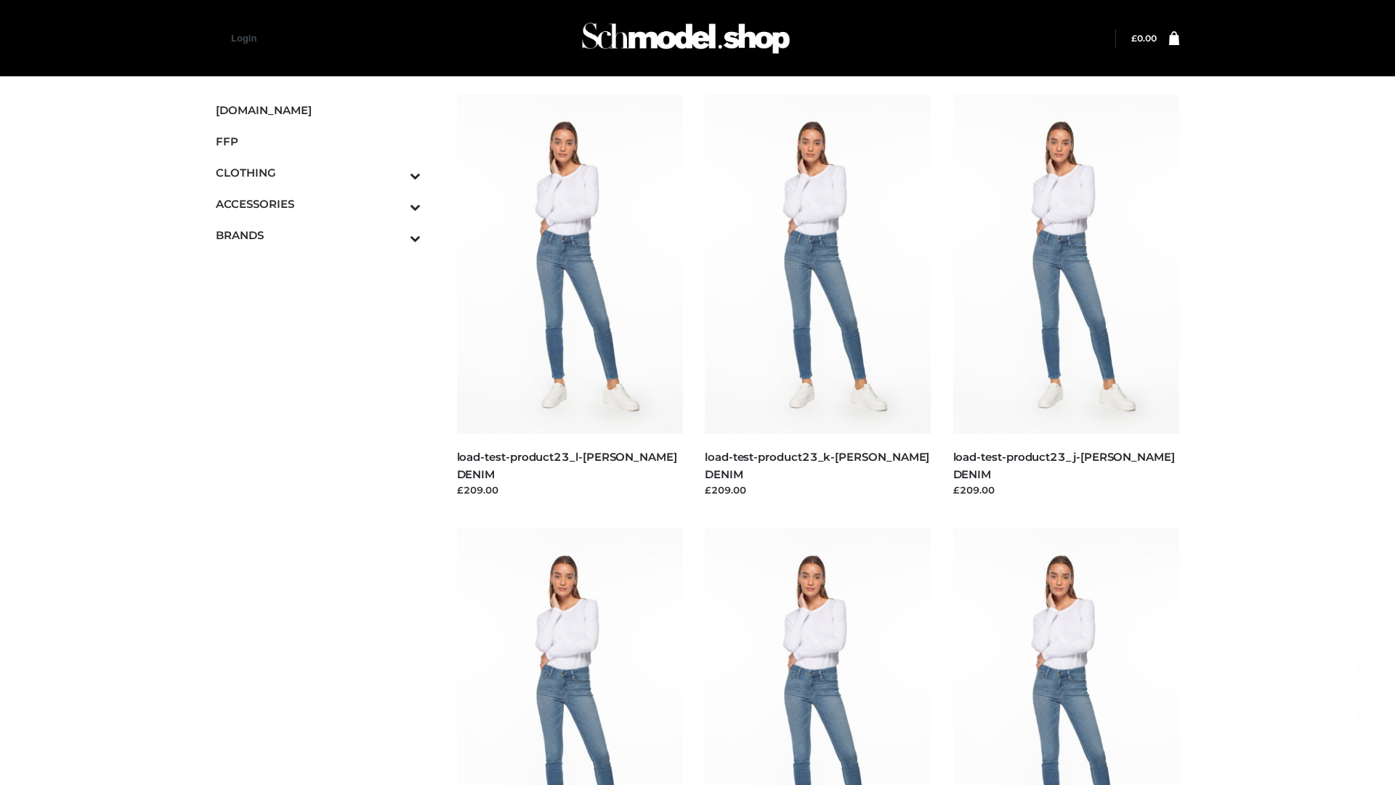
scroll to position [1274, 0]
